Goal: Information Seeking & Learning: Learn about a topic

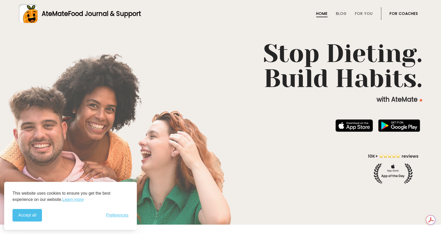
click at [124, 217] on span "Preferences" at bounding box center [117, 215] width 22 height 5
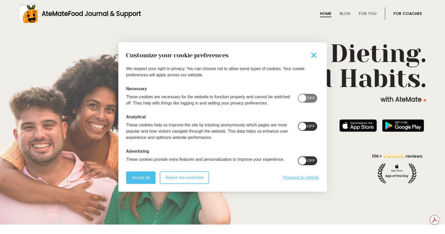
click at [192, 176] on button "Reject non-essential" at bounding box center [184, 177] width 49 height 13
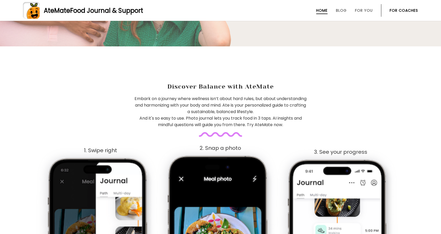
scroll to position [130, 0]
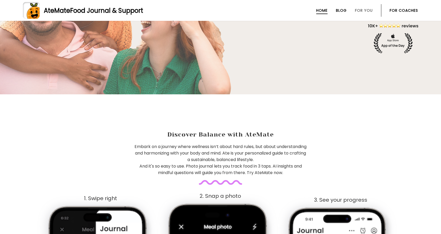
click at [342, 10] on link "Blog" at bounding box center [341, 10] width 11 height 4
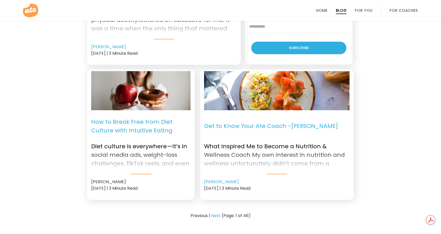
scroll to position [625, 0]
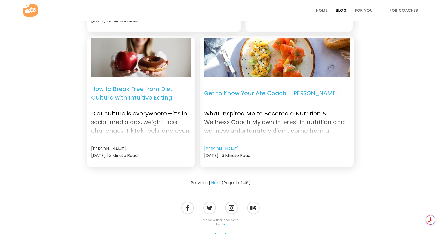
click at [353, 10] on ul "Home Blog For You For Coaches" at bounding box center [360, 10] width 116 height 13
click at [361, 8] on link "For You" at bounding box center [364, 10] width 18 height 4
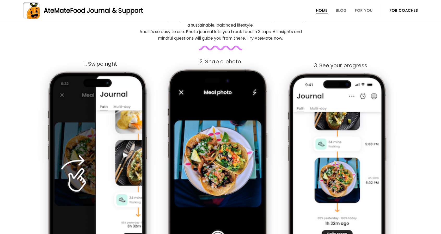
scroll to position [225, 0]
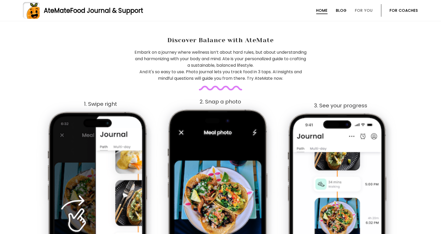
click at [340, 10] on link "Blog" at bounding box center [341, 10] width 11 height 4
